Goal: Information Seeking & Learning: Learn about a topic

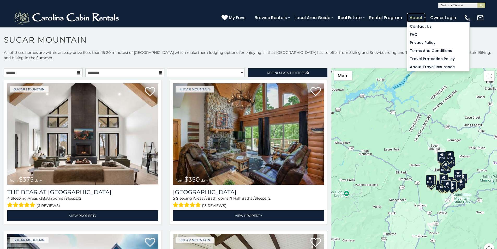
click at [425, 15] on link "About" at bounding box center [416, 17] width 18 height 9
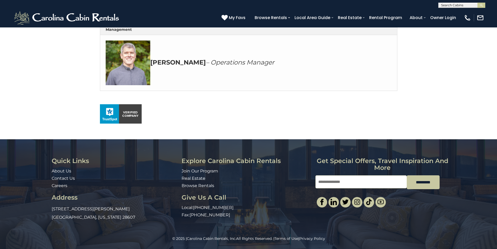
scroll to position [302, 0]
click at [325, 247] on div "© 2025 | Carolina Cabin Rentals, Inc. All Rights Reserved. | Terms of Use | Pri…" at bounding box center [248, 242] width 497 height 13
click at [324, 205] on img at bounding box center [322, 202] width 6 height 6
